Goal: Find contact information: Find contact information

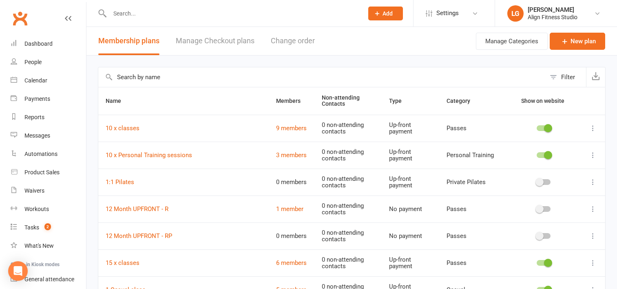
select select "100"
click at [35, 37] on link "Dashboard" at bounding box center [48, 44] width 75 height 18
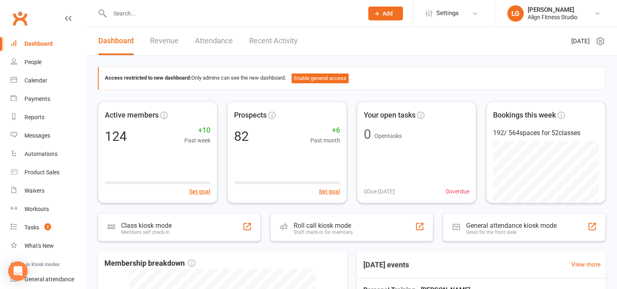
click at [164, 39] on link "Revenue" at bounding box center [164, 41] width 29 height 28
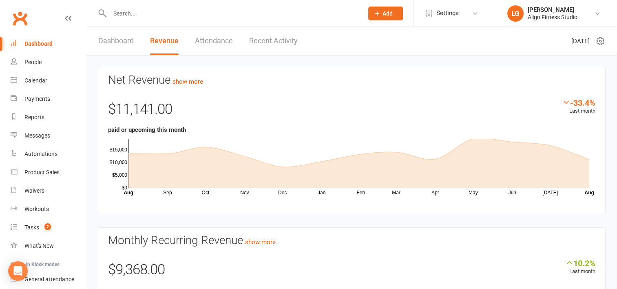
click at [118, 35] on link "Dashboard" at bounding box center [115, 41] width 35 height 28
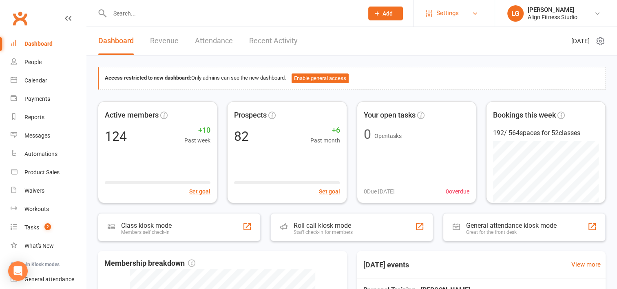
click at [462, 14] on link "Settings" at bounding box center [454, 13] width 57 height 18
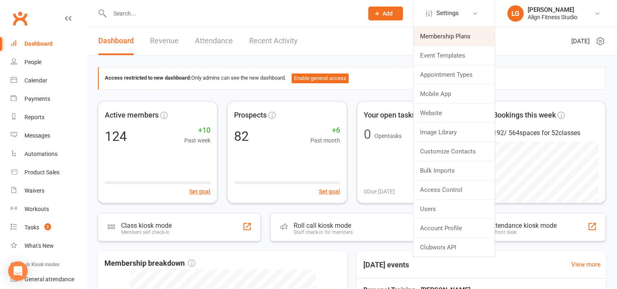
click at [453, 36] on link "Membership Plans" at bounding box center [453, 36] width 81 height 19
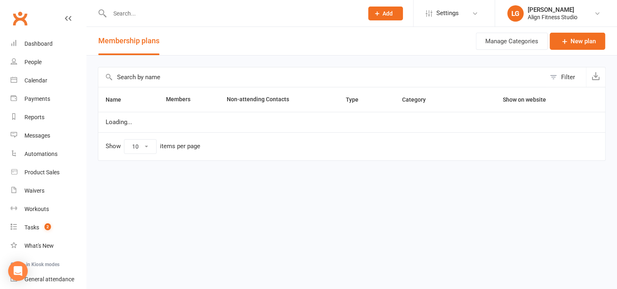
select select "100"
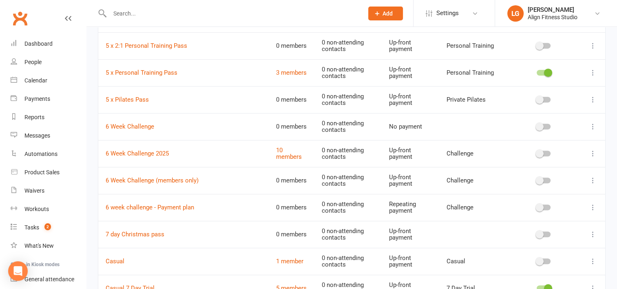
scroll to position [487, 0]
click at [287, 149] on td "10 members" at bounding box center [292, 152] width 46 height 27
click at [277, 154] on link "10 members" at bounding box center [289, 153] width 26 height 14
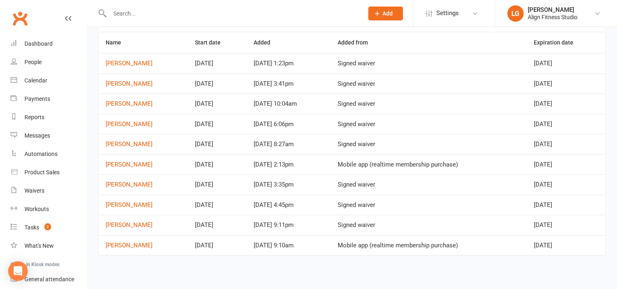
scroll to position [54, 0]
click at [136, 165] on link "[PERSON_NAME]" at bounding box center [129, 164] width 47 height 7
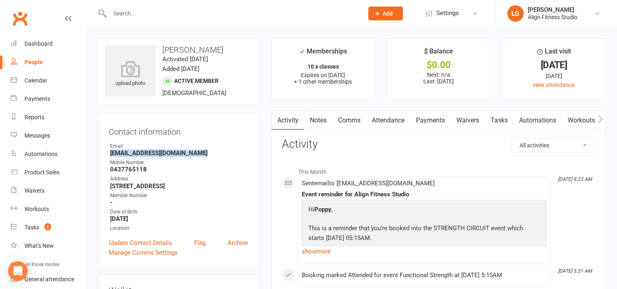
drag, startPoint x: 208, startPoint y: 151, endPoint x: 110, endPoint y: 155, distance: 97.9
click at [110, 155] on strong "[EMAIL_ADDRESS][DOMAIN_NAME]" at bounding box center [179, 152] width 138 height 7
drag, startPoint x: 110, startPoint y: 155, endPoint x: 120, endPoint y: 155, distance: 9.8
copy strong "[EMAIL_ADDRESS][DOMAIN_NAME]"
click at [41, 44] on div "Dashboard" at bounding box center [38, 43] width 28 height 7
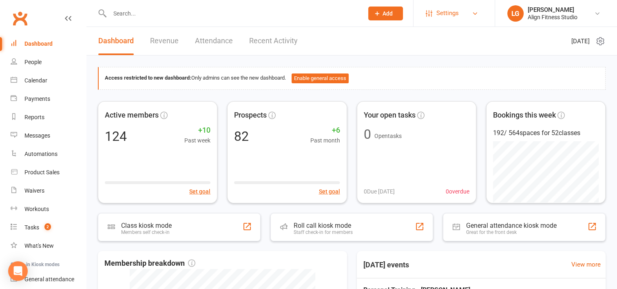
click at [450, 9] on span "Settings" at bounding box center [447, 13] width 22 height 18
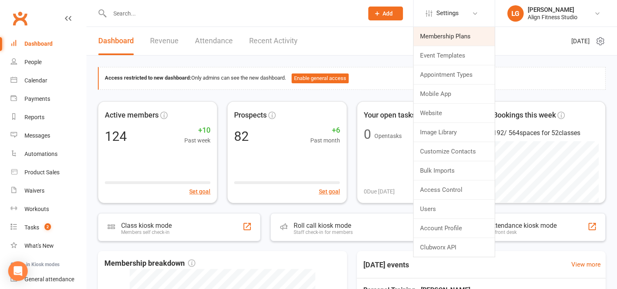
click at [442, 32] on link "Membership Plans" at bounding box center [453, 36] width 81 height 19
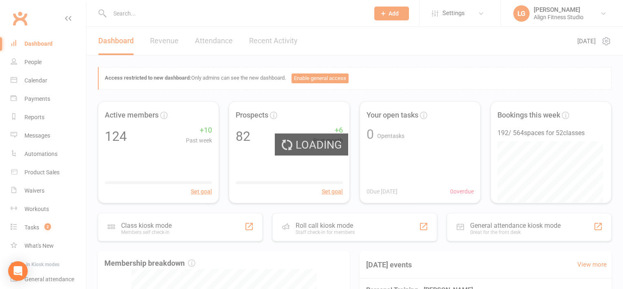
select select "100"
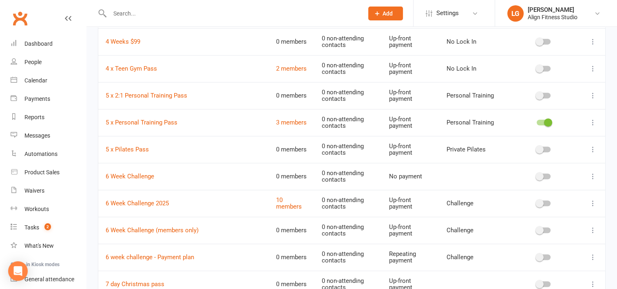
scroll to position [466, 0]
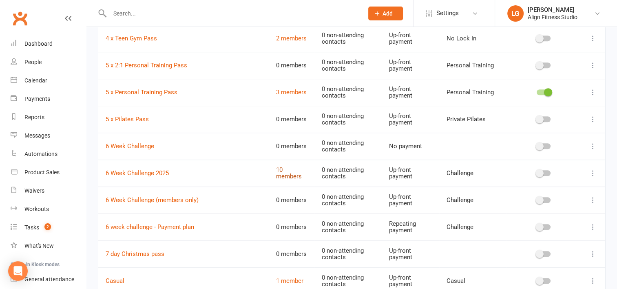
click at [281, 174] on link "10 members" at bounding box center [289, 173] width 26 height 14
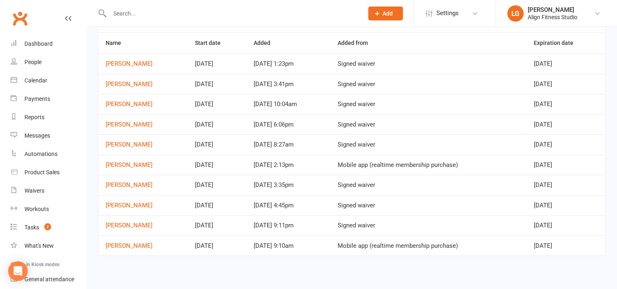
scroll to position [54, 0]
click at [124, 184] on link "[PERSON_NAME]" at bounding box center [129, 184] width 47 height 7
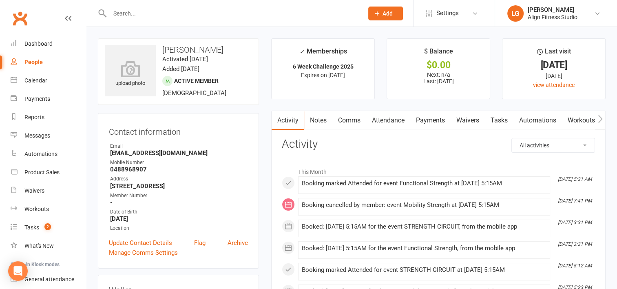
drag, startPoint x: 182, startPoint y: 148, endPoint x: 189, endPoint y: 153, distance: 8.8
click at [189, 153] on li "Email [EMAIL_ADDRESS][DOMAIN_NAME]" at bounding box center [178, 149] width 139 height 14
drag, startPoint x: 189, startPoint y: 153, endPoint x: 143, endPoint y: 153, distance: 46.5
copy li "[EMAIL_ADDRESS][DOMAIN_NAME]"
